Goal: Find specific page/section: Find specific page/section

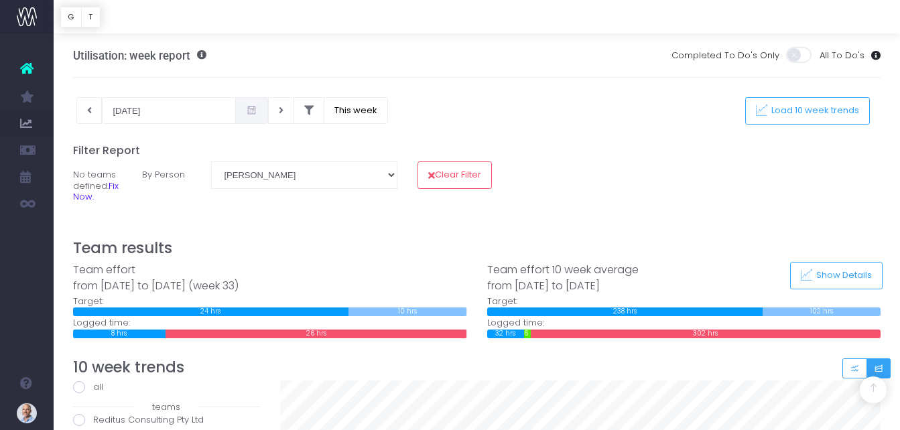
select select "10526"
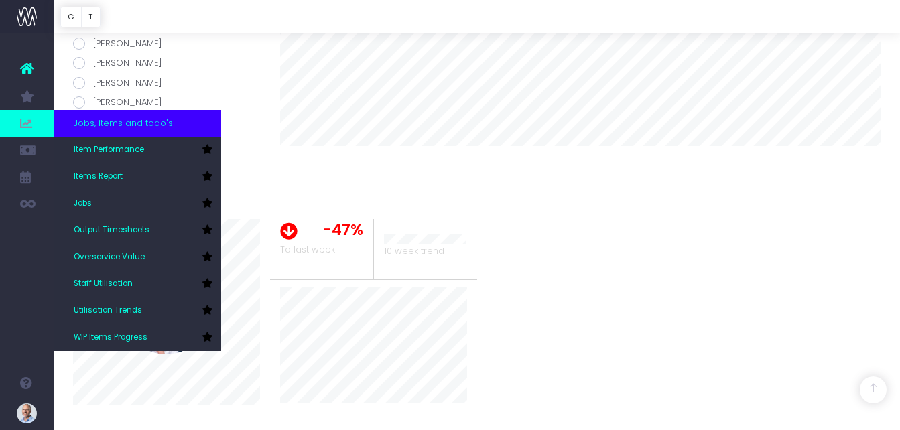
scroll to position [204, 0]
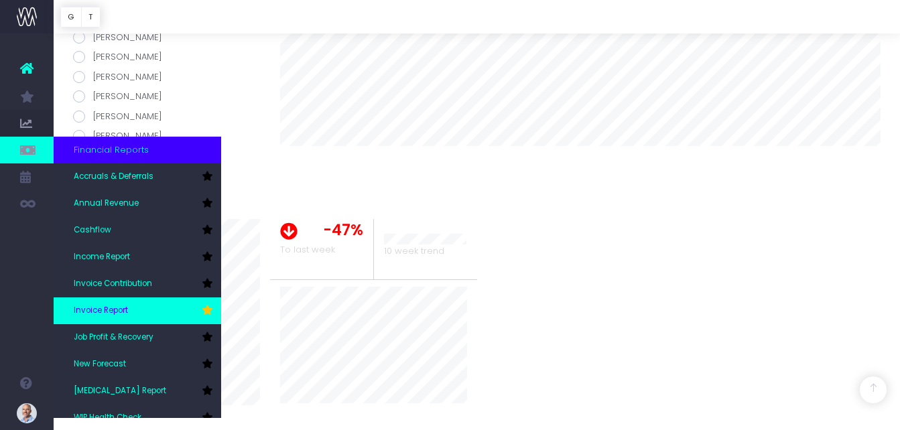
click at [125, 314] on span "Invoice Report" at bounding box center [101, 311] width 54 height 12
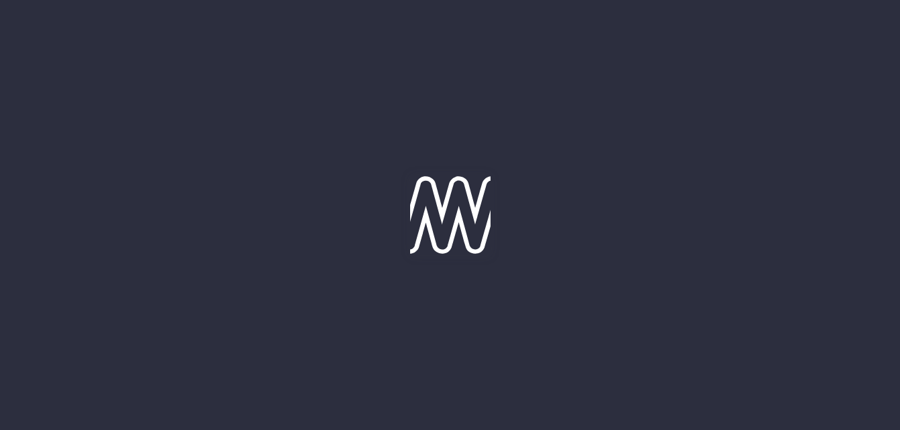
type input "31-08-2025"
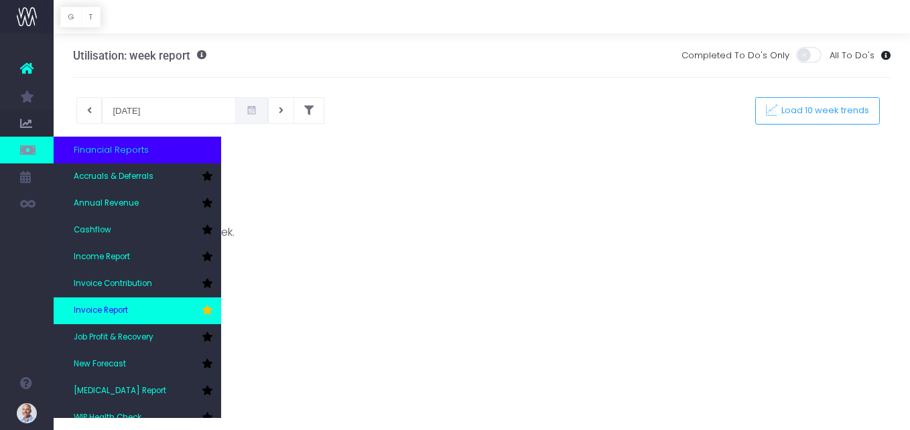
click at [111, 310] on span "Invoice Report" at bounding box center [101, 311] width 54 height 12
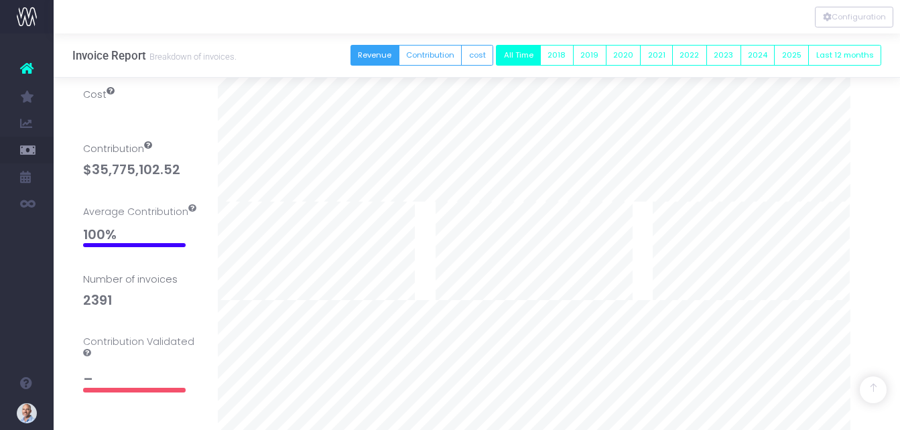
scroll to position [335, 0]
